Goal: Register for event/course

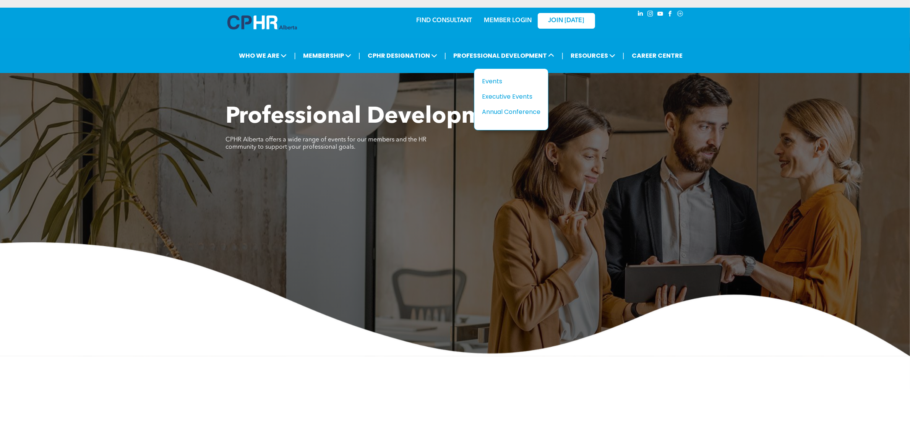
click at [511, 55] on span "PROFESSIONAL DEVELOPMENT" at bounding box center [503, 56] width 105 height 14
click at [517, 77] on div "Events" at bounding box center [508, 81] width 53 height 10
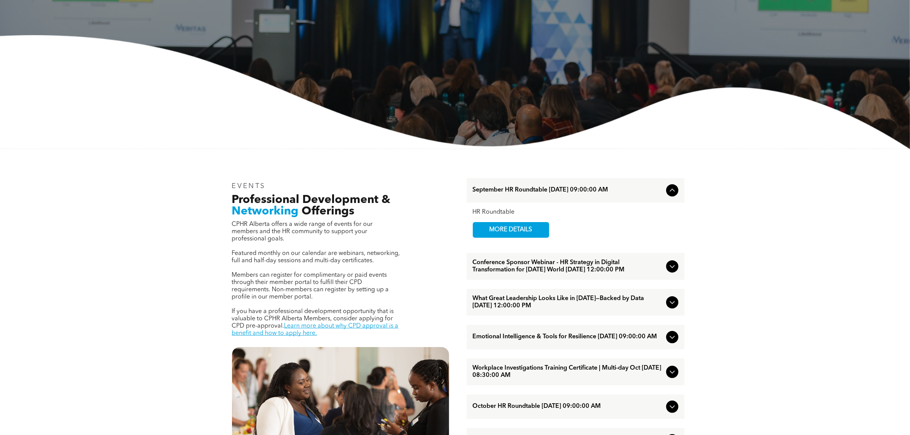
scroll to position [287, 0]
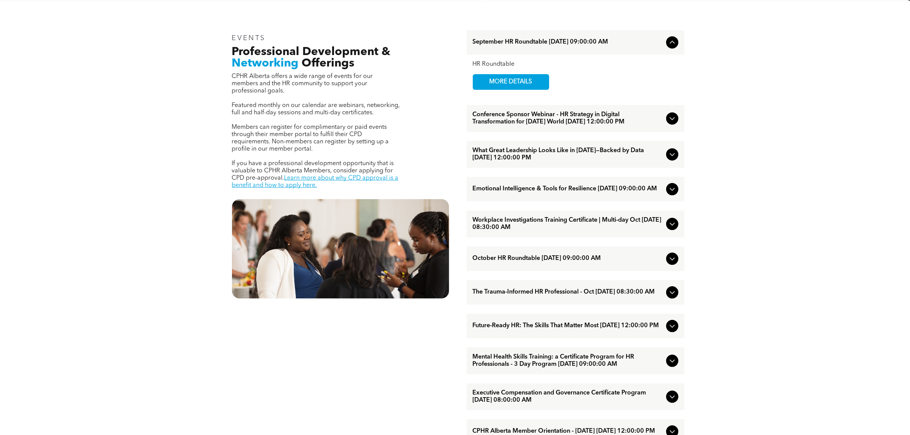
click at [587, 47] on div "September HR Roundtable [DATE] 09:00:00 AM" at bounding box center [576, 42] width 218 height 24
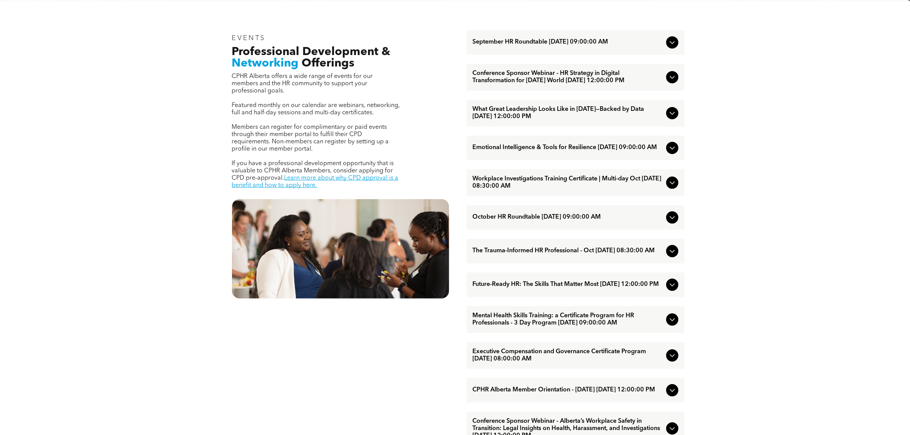
click at [552, 45] on span "September HR Roundtable [DATE] 09:00:00 AM" at bounding box center [568, 42] width 190 height 7
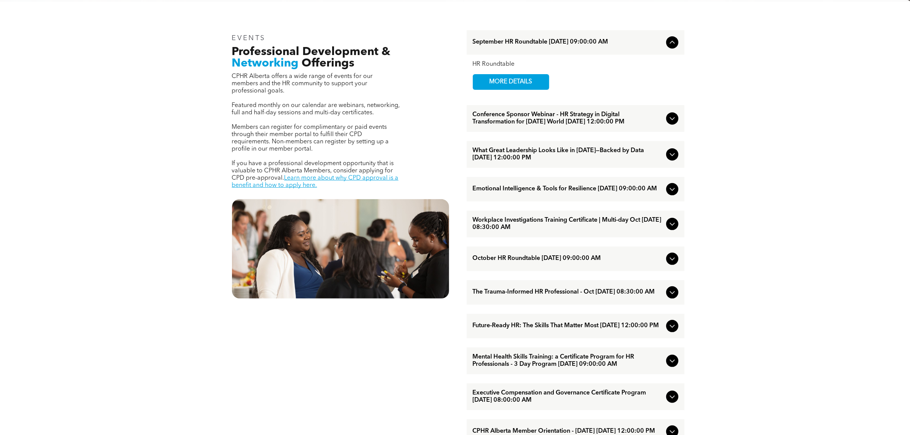
click at [535, 81] on span "MORE DETAILS" at bounding box center [511, 82] width 60 height 15
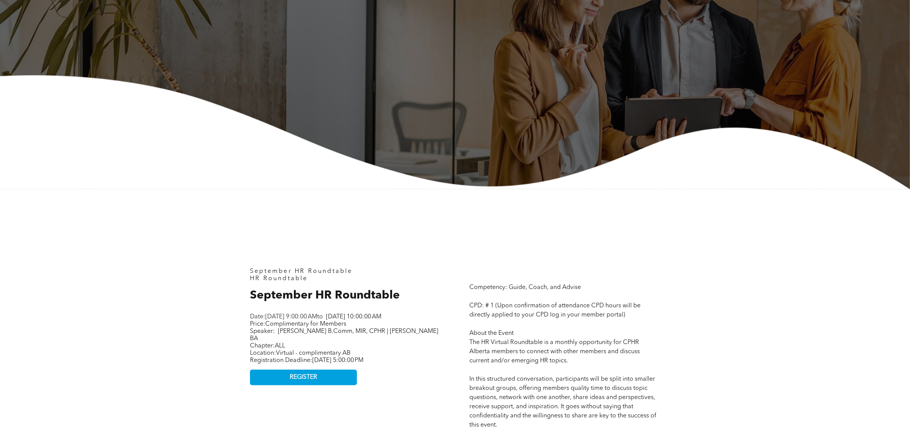
scroll to position [191, 0]
